Goal: Browse casually

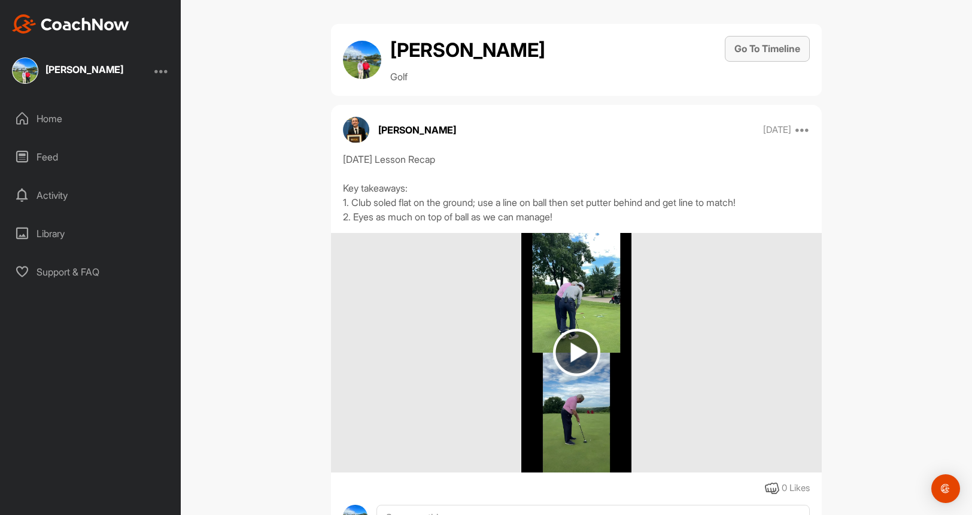
click at [749, 50] on button "Go To Timeline" at bounding box center [767, 49] width 85 height 26
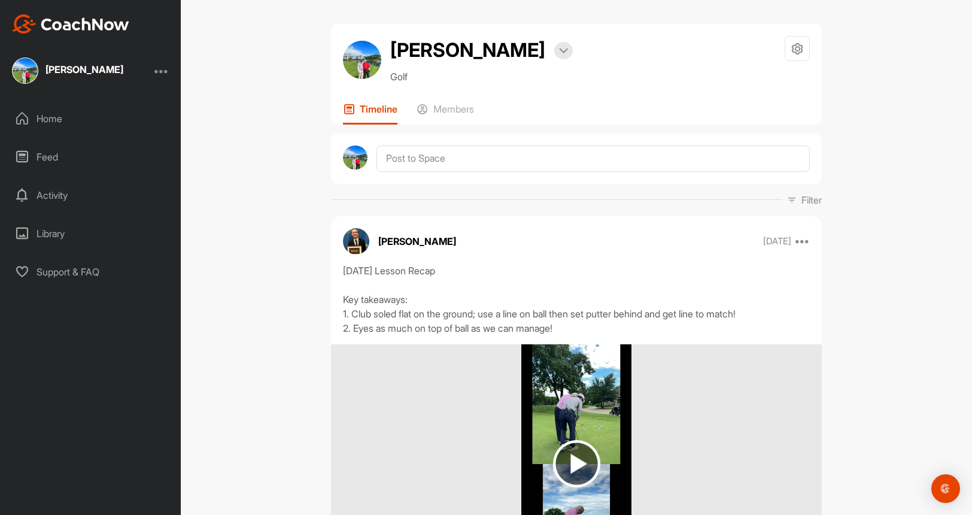
click at [246, 69] on div "[PERSON_NAME] Bookings Golf Space Settings Your Notifications Leave Space Timel…" at bounding box center [577, 257] width 792 height 515
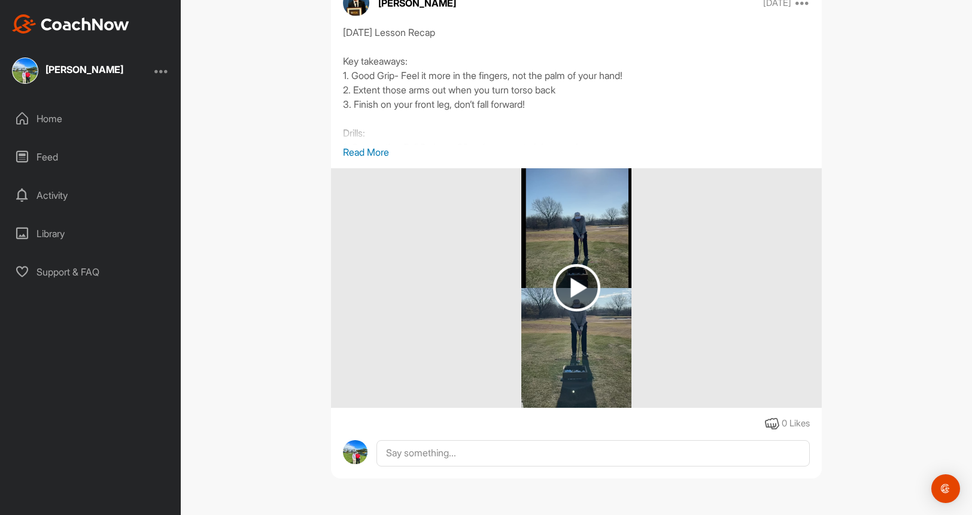
scroll to position [3470, 0]
click at [576, 287] on img at bounding box center [576, 287] width 47 height 47
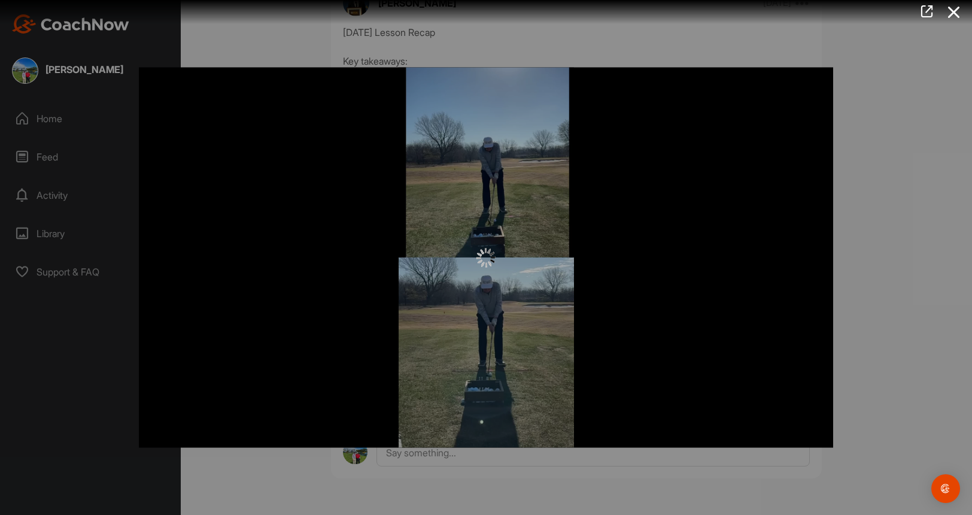
click at [58, 122] on div at bounding box center [486, 257] width 972 height 515
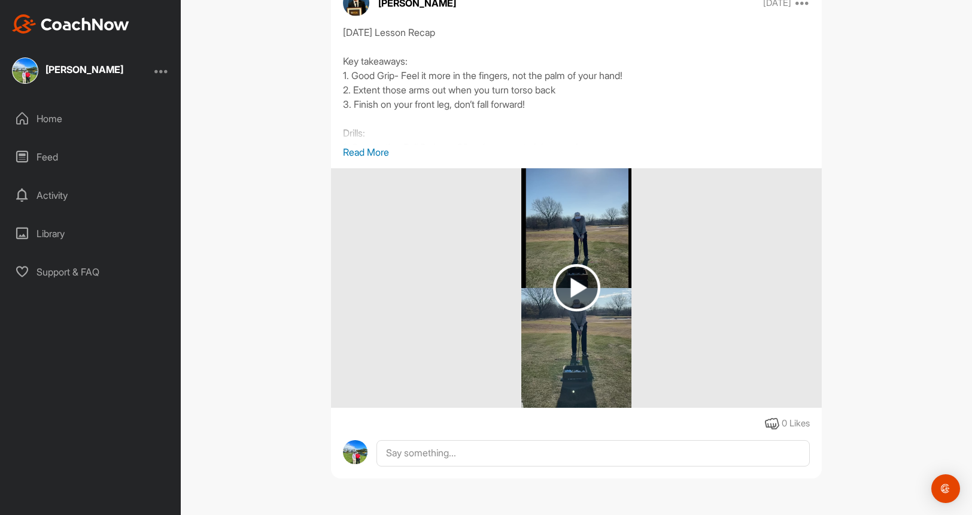
click at [58, 122] on div "Home" at bounding box center [91, 119] width 169 height 30
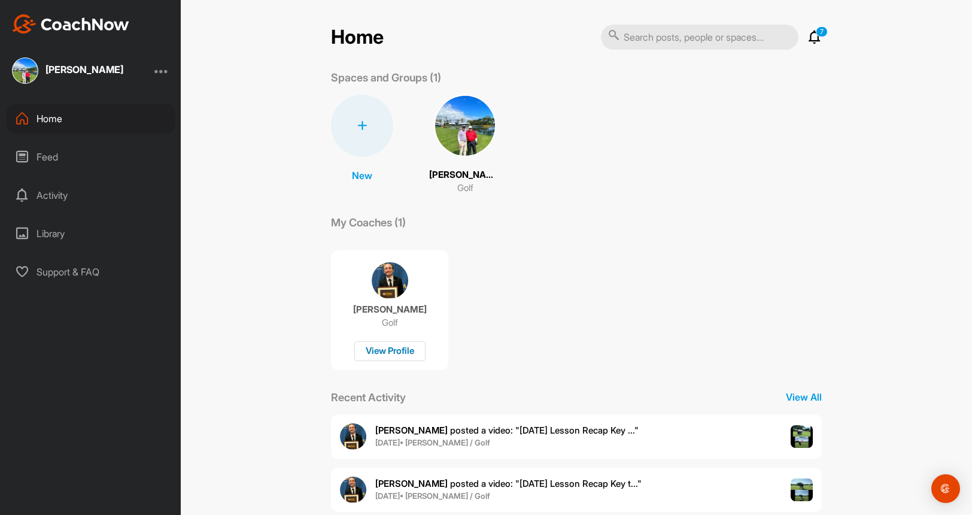
click at [395, 347] on div "View Profile" at bounding box center [389, 351] width 71 height 20
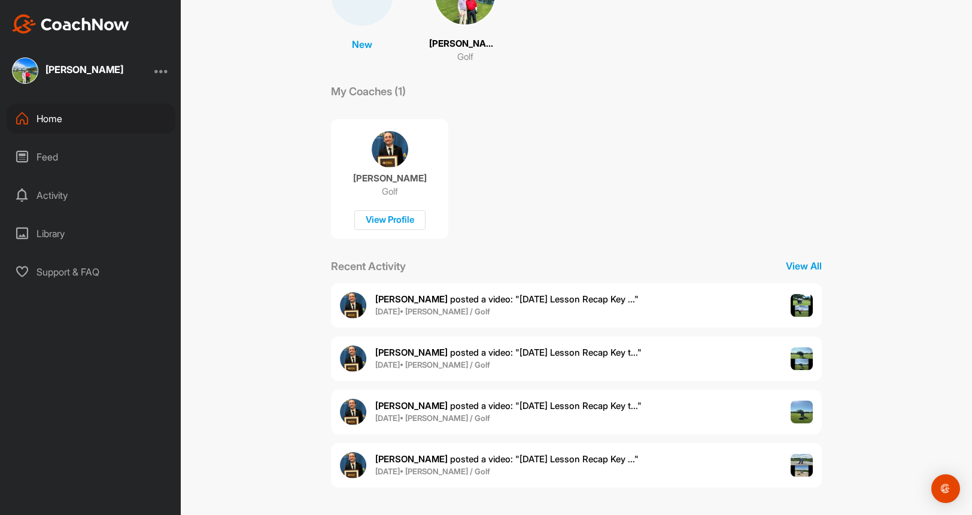
scroll to position [131, 0]
click at [804, 468] on img at bounding box center [802, 465] width 23 height 23
click at [557, 407] on span "[PERSON_NAME] posted a video : " [DATE] Lesson Recap Key t... "" at bounding box center [508, 406] width 266 height 11
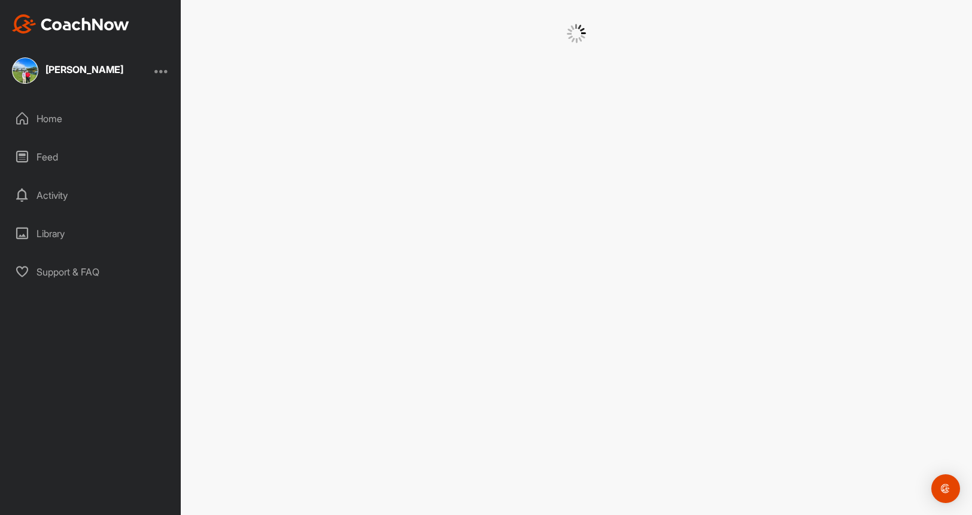
click at [557, 407] on div at bounding box center [577, 257] width 792 height 515
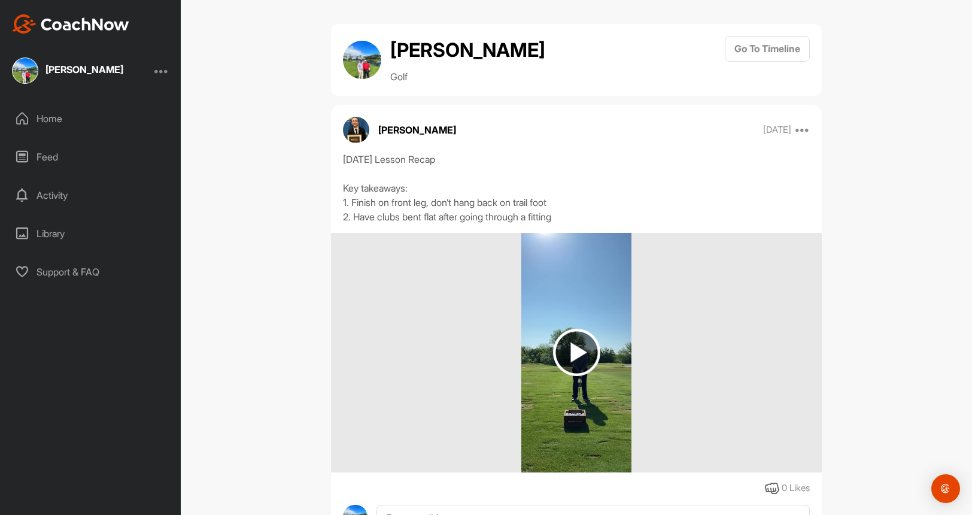
click at [575, 348] on img at bounding box center [576, 352] width 47 height 47
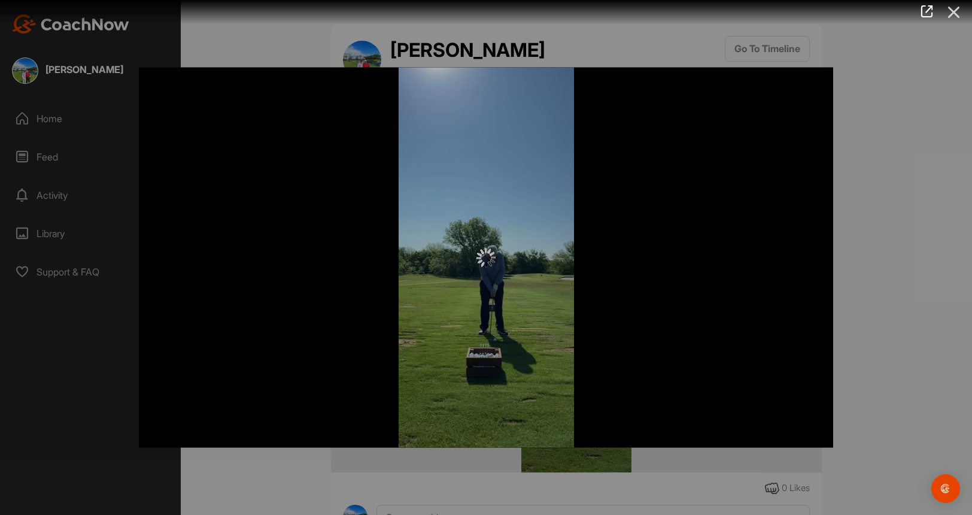
click at [954, 12] on icon at bounding box center [955, 12] width 28 height 22
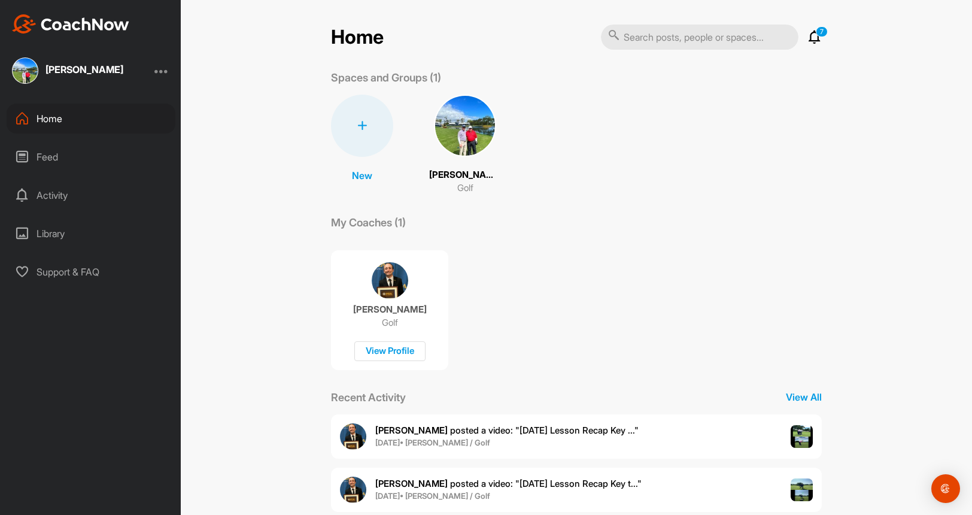
click at [471, 126] on img at bounding box center [465, 126] width 62 height 62
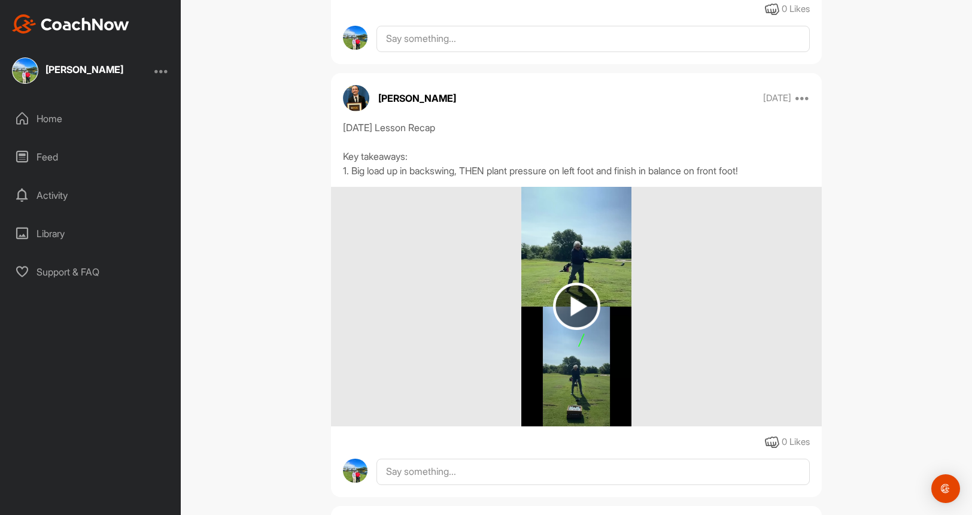
scroll to position [597, 0]
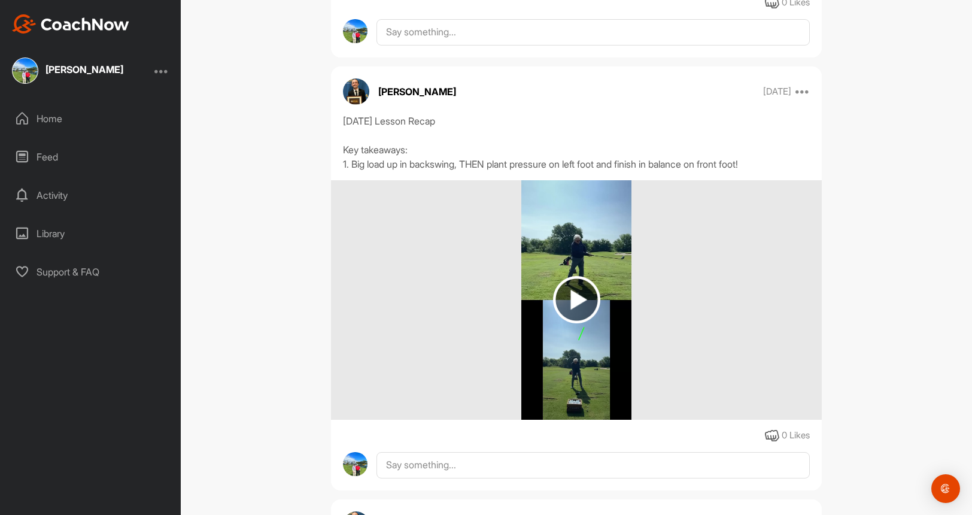
click at [575, 295] on img at bounding box center [576, 299] width 47 height 47
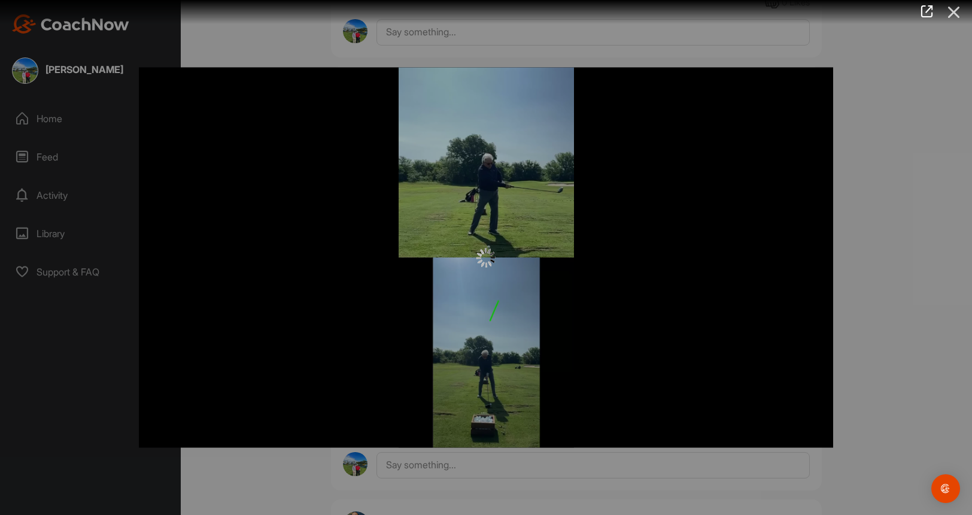
click at [953, 13] on icon at bounding box center [955, 12] width 28 height 22
